Goal: Task Accomplishment & Management: Complete application form

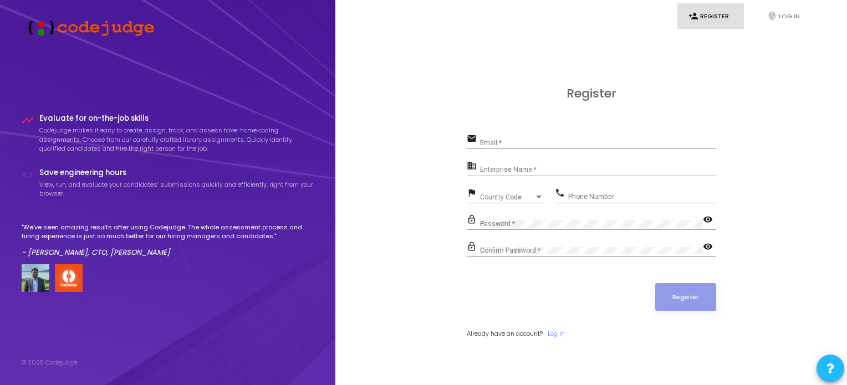
click at [498, 136] on div "Email *" at bounding box center [598, 140] width 236 height 17
click at [498, 139] on div "Email *" at bounding box center [598, 140] width 236 height 17
click at [498, 141] on input "Email *" at bounding box center [598, 143] width 236 height 8
type input "[EMAIL_ADDRESS][DOMAIN_NAME]"
click at [522, 172] on input "Enterprise Name *" at bounding box center [598, 170] width 236 height 8
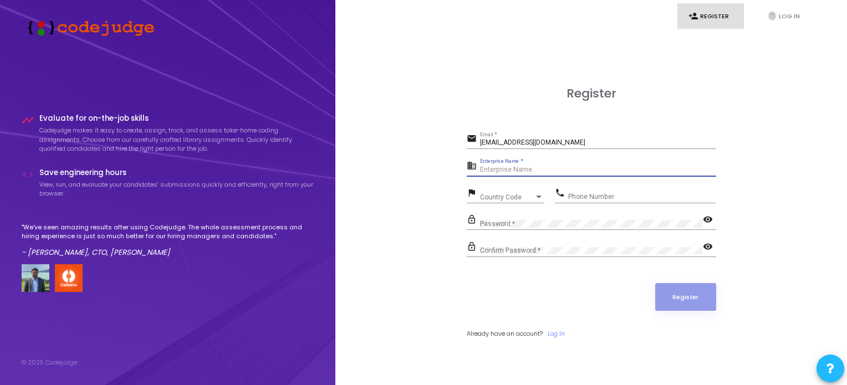
click at [535, 201] on div at bounding box center [539, 197] width 10 height 9
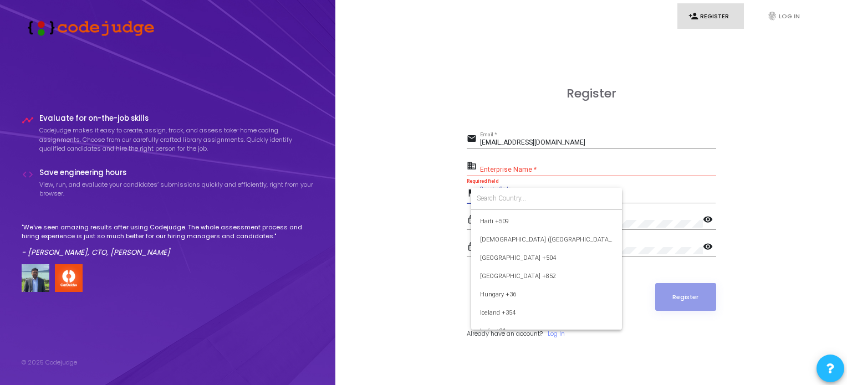
scroll to position [1662, 0]
click at [515, 306] on span "India +91" at bounding box center [546, 312] width 133 height 18
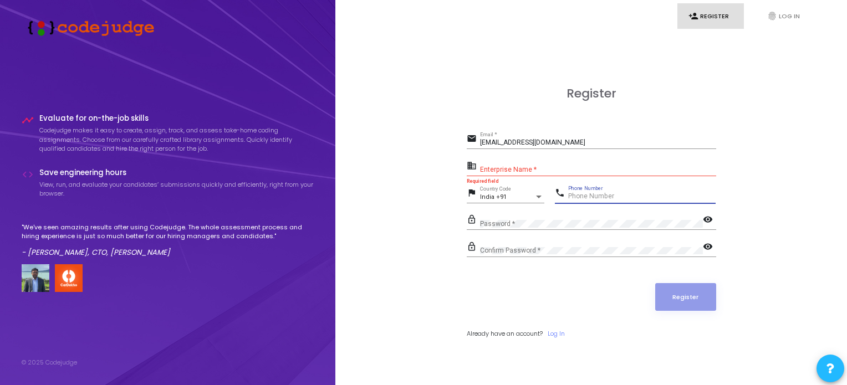
click at [585, 198] on input "Phone Number" at bounding box center [641, 197] width 147 height 8
type input "7985708152"
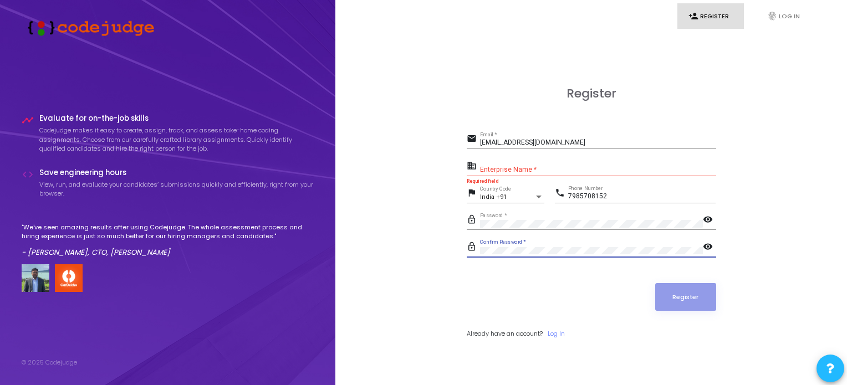
click at [712, 214] on mat-icon "visibility" at bounding box center [709, 220] width 13 height 13
click at [709, 245] on mat-icon "visibility" at bounding box center [709, 247] width 13 height 13
click at [547, 296] on div "Register" at bounding box center [591, 297] width 249 height 28
click at [510, 168] on input "Enterprise Name *" at bounding box center [598, 170] width 236 height 8
paste input "Payoneer"
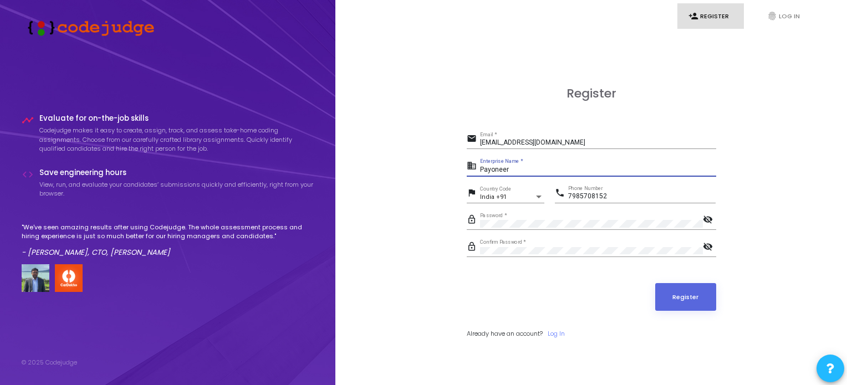
type input "Payoneer"
click at [440, 297] on div "Register email [EMAIL_ADDRESS][DOMAIN_NAME] Email * business Payoneer Enterpris…" at bounding box center [590, 224] width 487 height 385
click at [694, 299] on button "Register" at bounding box center [685, 297] width 61 height 28
click at [687, 296] on button "Register" at bounding box center [685, 297] width 61 height 28
click at [691, 292] on button "Register" at bounding box center [685, 297] width 61 height 28
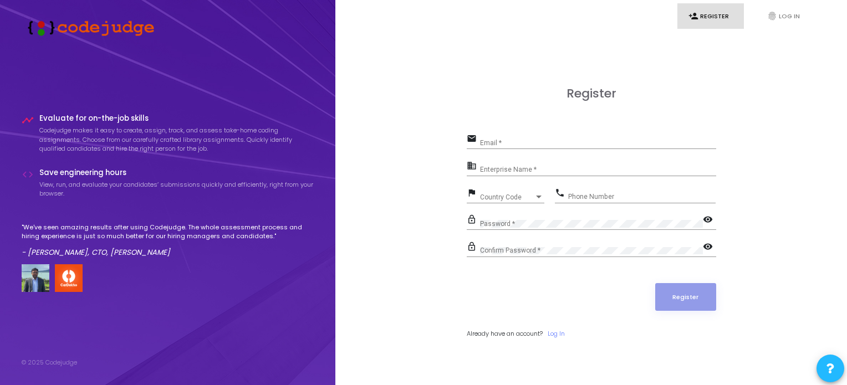
click at [822, 4] on ul "person_add Register fingerprint Log In" at bounding box center [590, 16] width 475 height 26
click at [781, 17] on link "fingerprint Log In" at bounding box center [789, 16] width 66 height 26
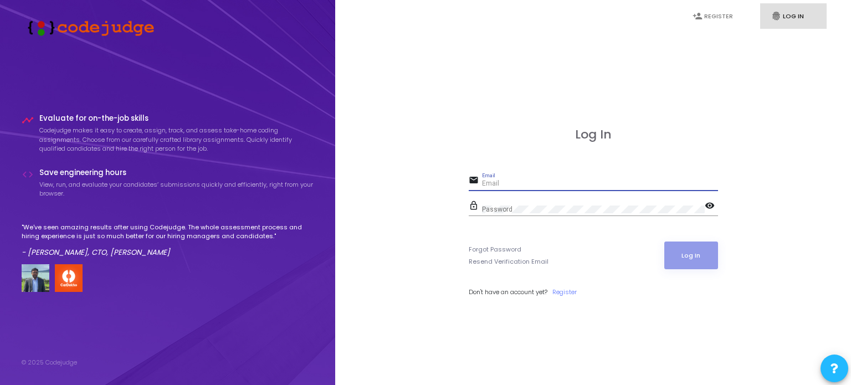
click at [569, 180] on input "Email" at bounding box center [600, 184] width 236 height 8
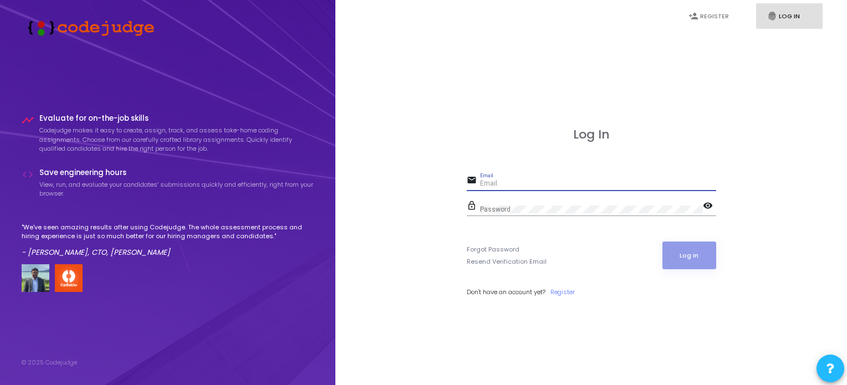
click at [541, 175] on div "Email" at bounding box center [598, 181] width 236 height 17
click at [520, 181] on input "Email" at bounding box center [598, 184] width 236 height 8
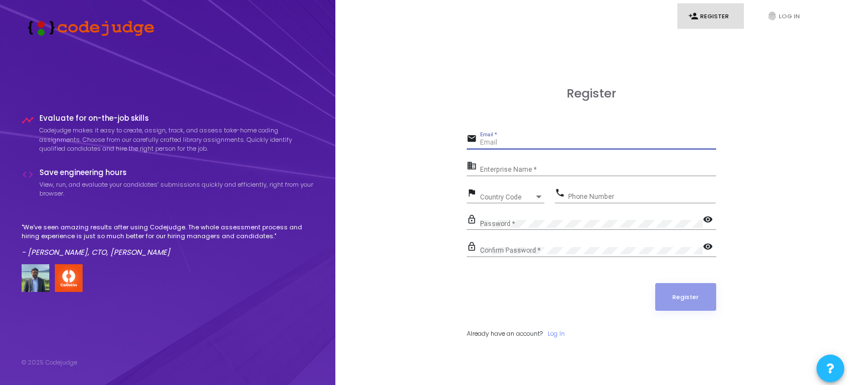
click at [525, 139] on input "Email *" at bounding box center [598, 143] width 236 height 8
type input "[EMAIL_ADDRESS][DOMAIN_NAME]"
click at [548, 165] on div "Enterprise Name *" at bounding box center [598, 167] width 236 height 17
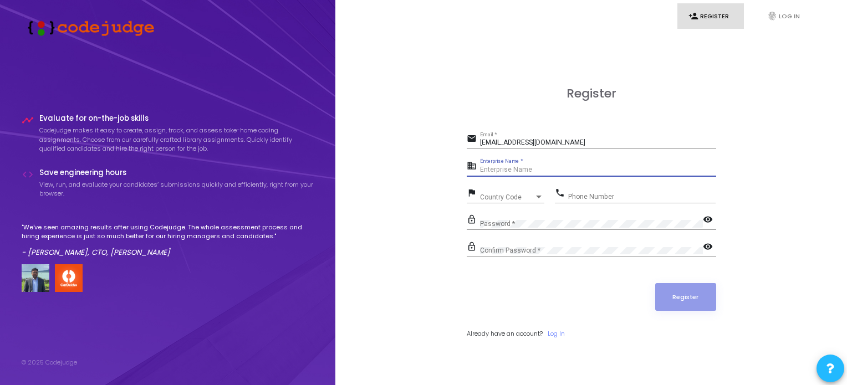
click at [536, 172] on input "Enterprise Name *" at bounding box center [598, 170] width 236 height 8
click at [494, 175] on div "Enterprise Name *" at bounding box center [598, 167] width 236 height 17
click at [493, 172] on input "Enterprise Name *" at bounding box center [598, 170] width 236 height 8
paste input "Payoneer"
type input "Payoneer"
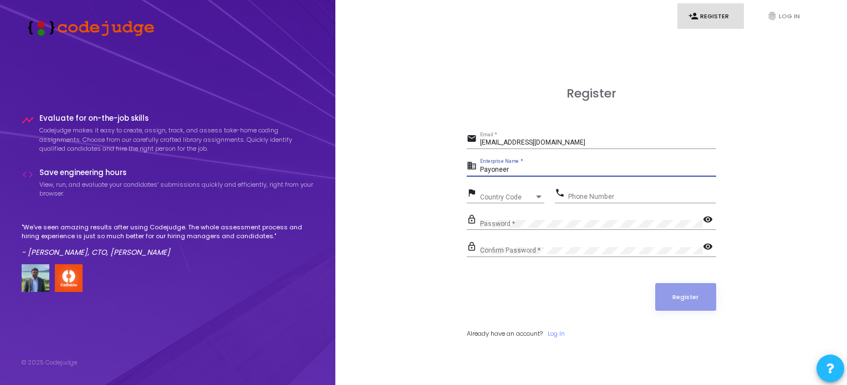
click at [496, 197] on span "Country Code" at bounding box center [507, 197] width 54 height 7
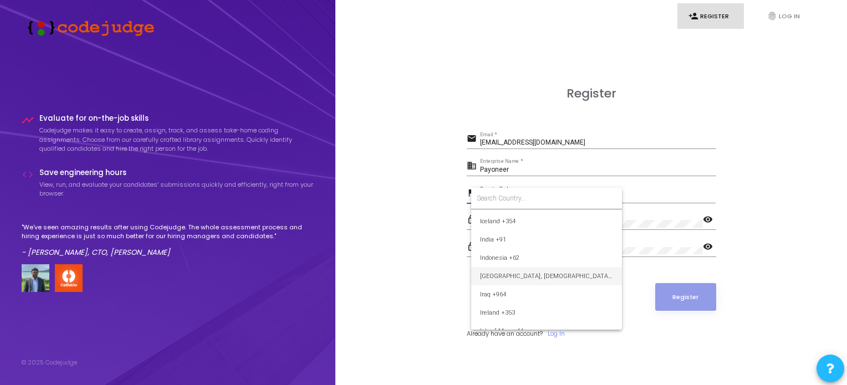
scroll to position [1718, 0]
click at [501, 259] on span "India +91" at bounding box center [546, 256] width 133 height 18
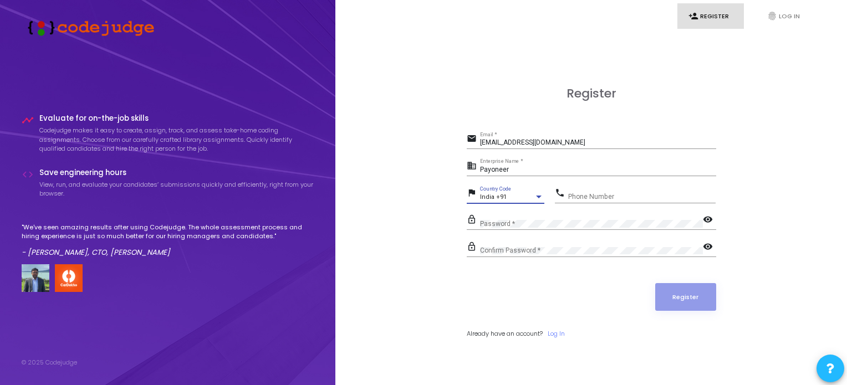
click at [608, 198] on input "Phone Number" at bounding box center [641, 197] width 147 height 8
type input "7985708152"
click at [543, 238] on form "email harishyadav1922002@gmail.com Email * business Payoneer Enterprise Name * …" at bounding box center [591, 234] width 249 height 207
click at [540, 245] on div "Confirm Password *" at bounding box center [591, 248] width 223 height 17
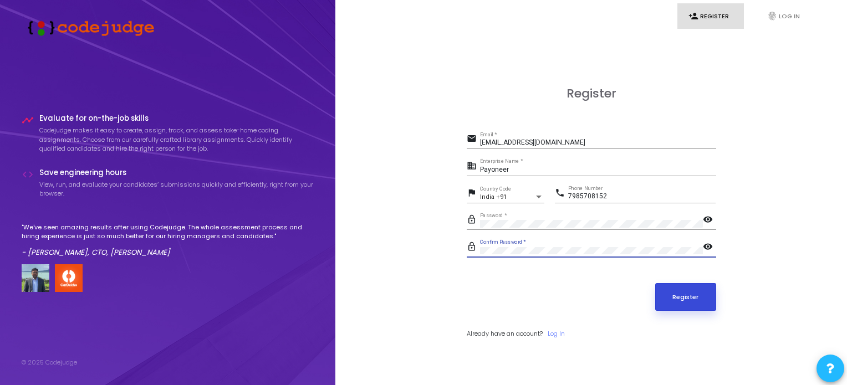
click at [685, 289] on button "Register" at bounding box center [685, 297] width 61 height 28
